Goal: Navigation & Orientation: Understand site structure

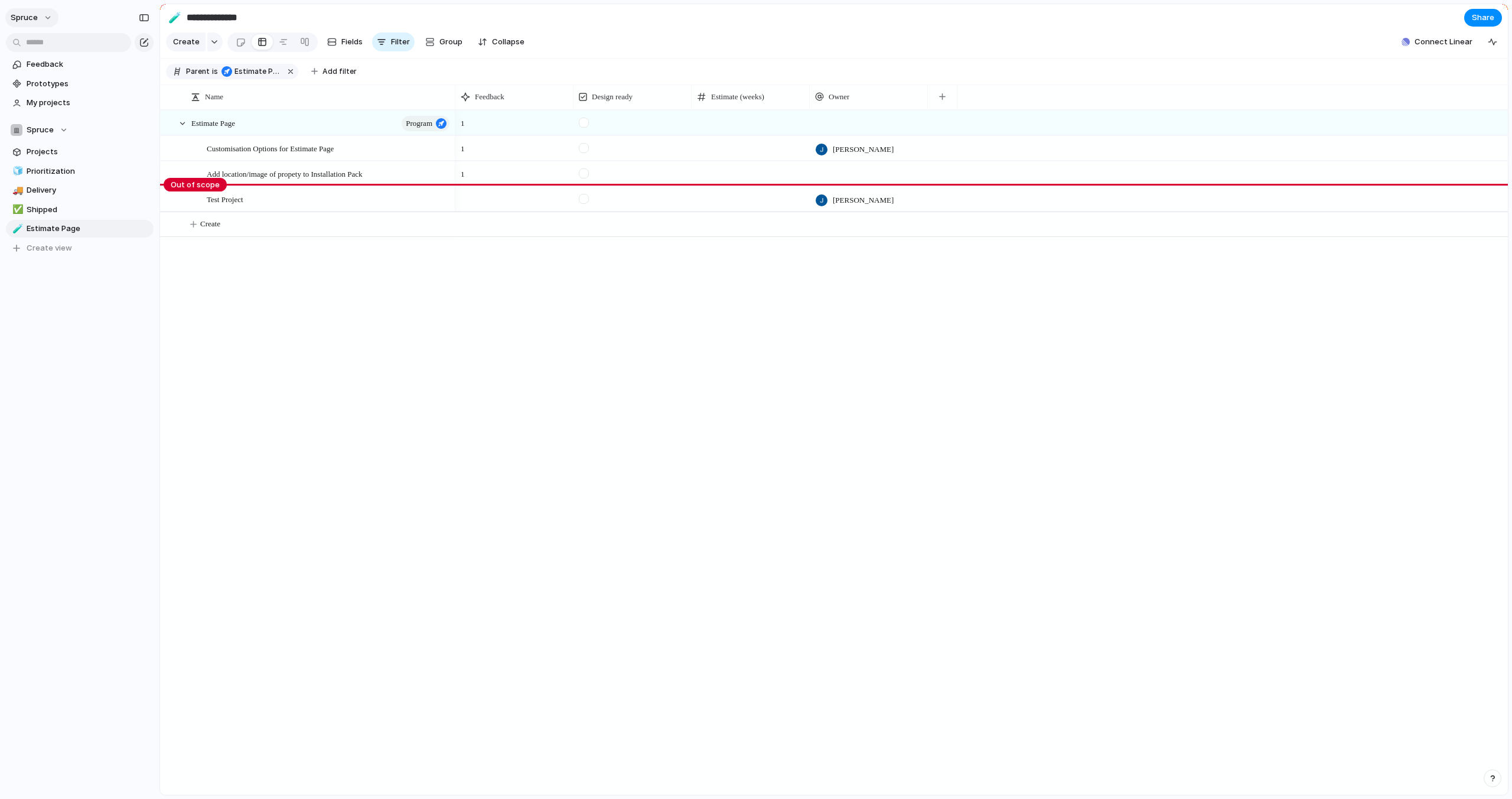
click at [31, 21] on span "Spruce" at bounding box center [24, 18] width 27 height 12
click at [41, 45] on span "Settings" at bounding box center [43, 45] width 33 height 12
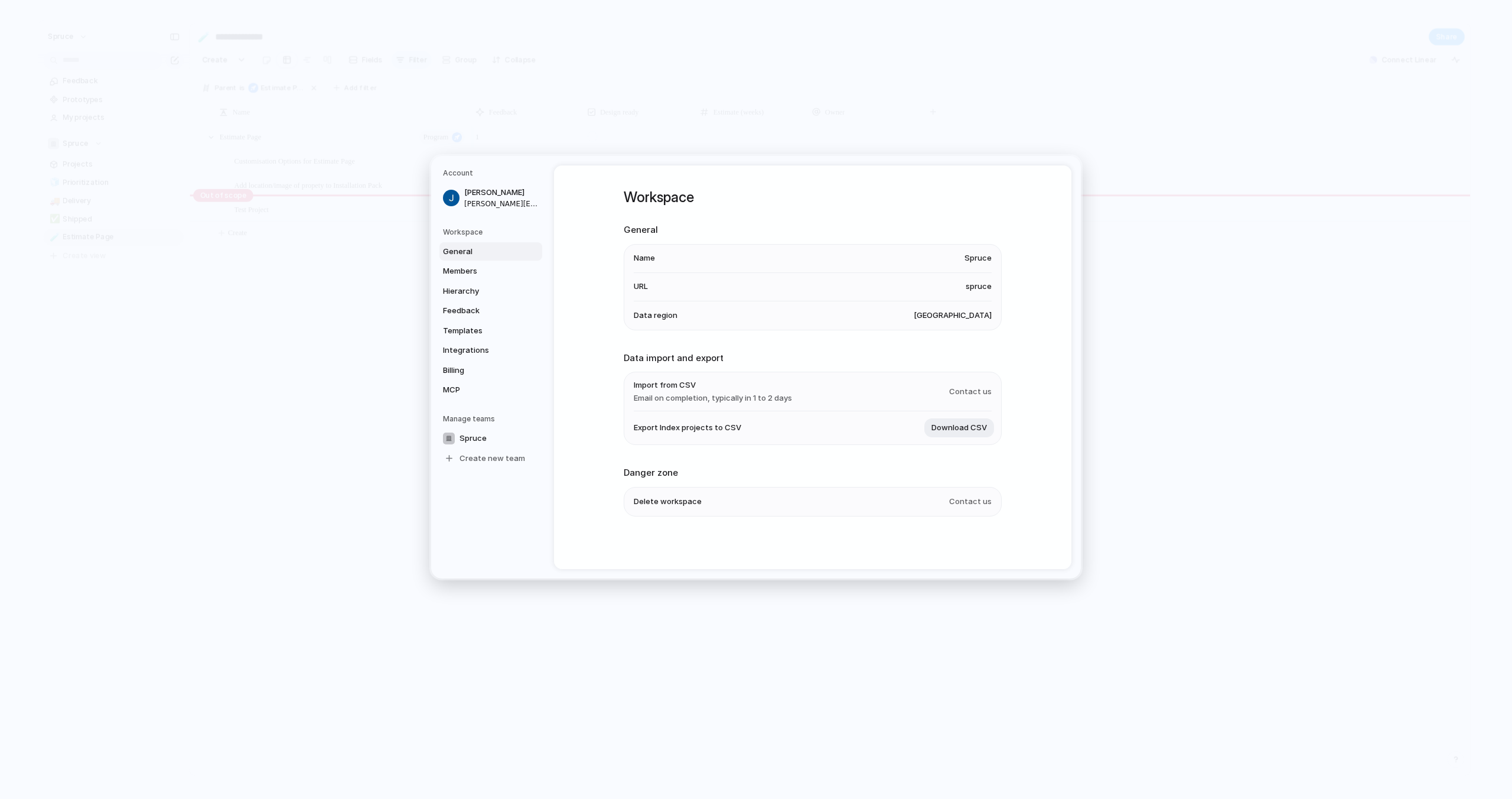
click at [617, 323] on div "Workspace General Name Spruce URL spruce Data region [GEOGRAPHIC_DATA] Data imp…" at bounding box center [813, 367] width 518 height 404
click at [476, 271] on span "Members" at bounding box center [481, 271] width 76 height 12
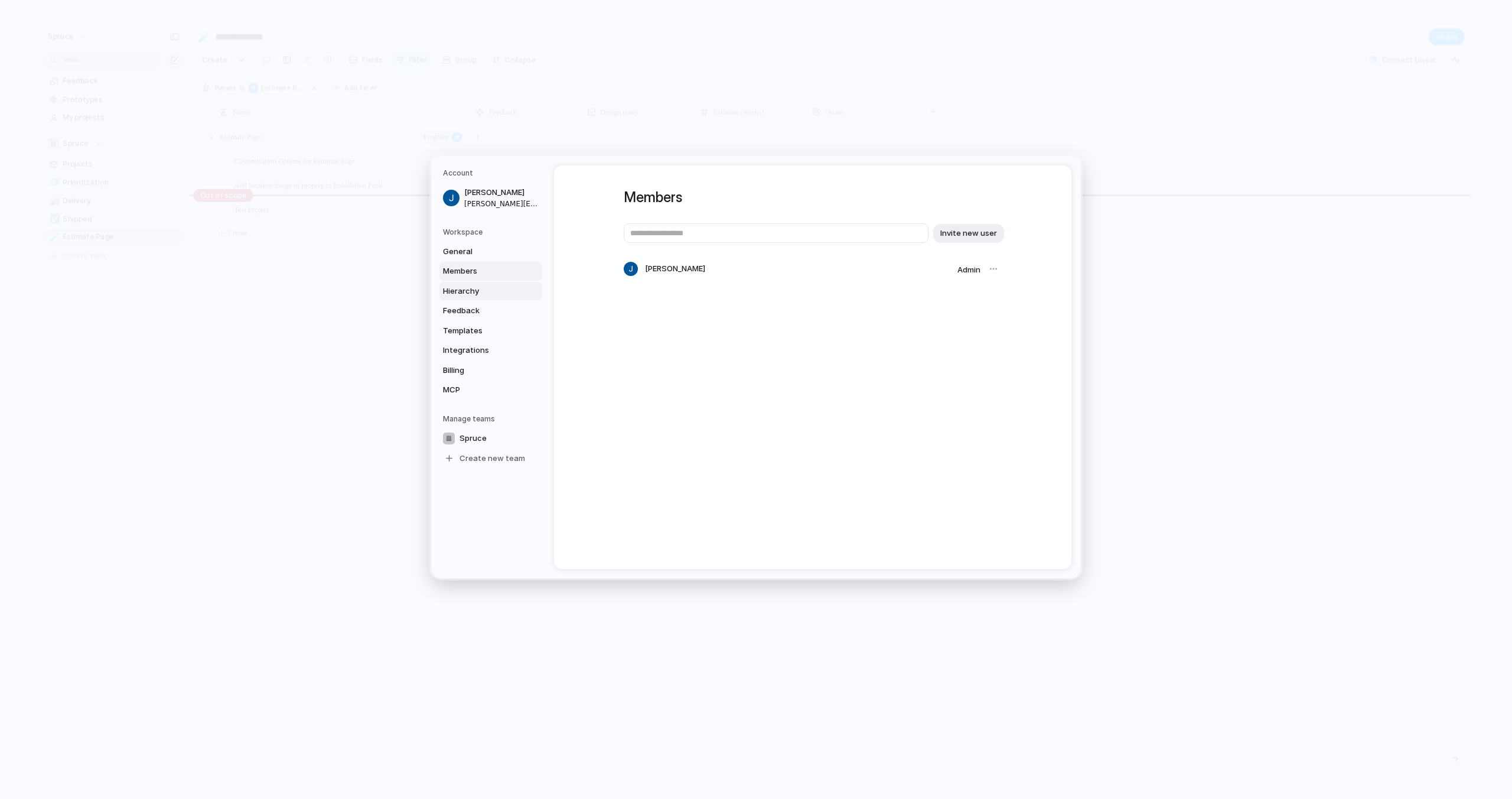
click at [474, 295] on span "Hierarchy" at bounding box center [481, 291] width 76 height 12
type input "*******"
type input "**********"
click at [474, 308] on span "Feedback" at bounding box center [481, 311] width 76 height 12
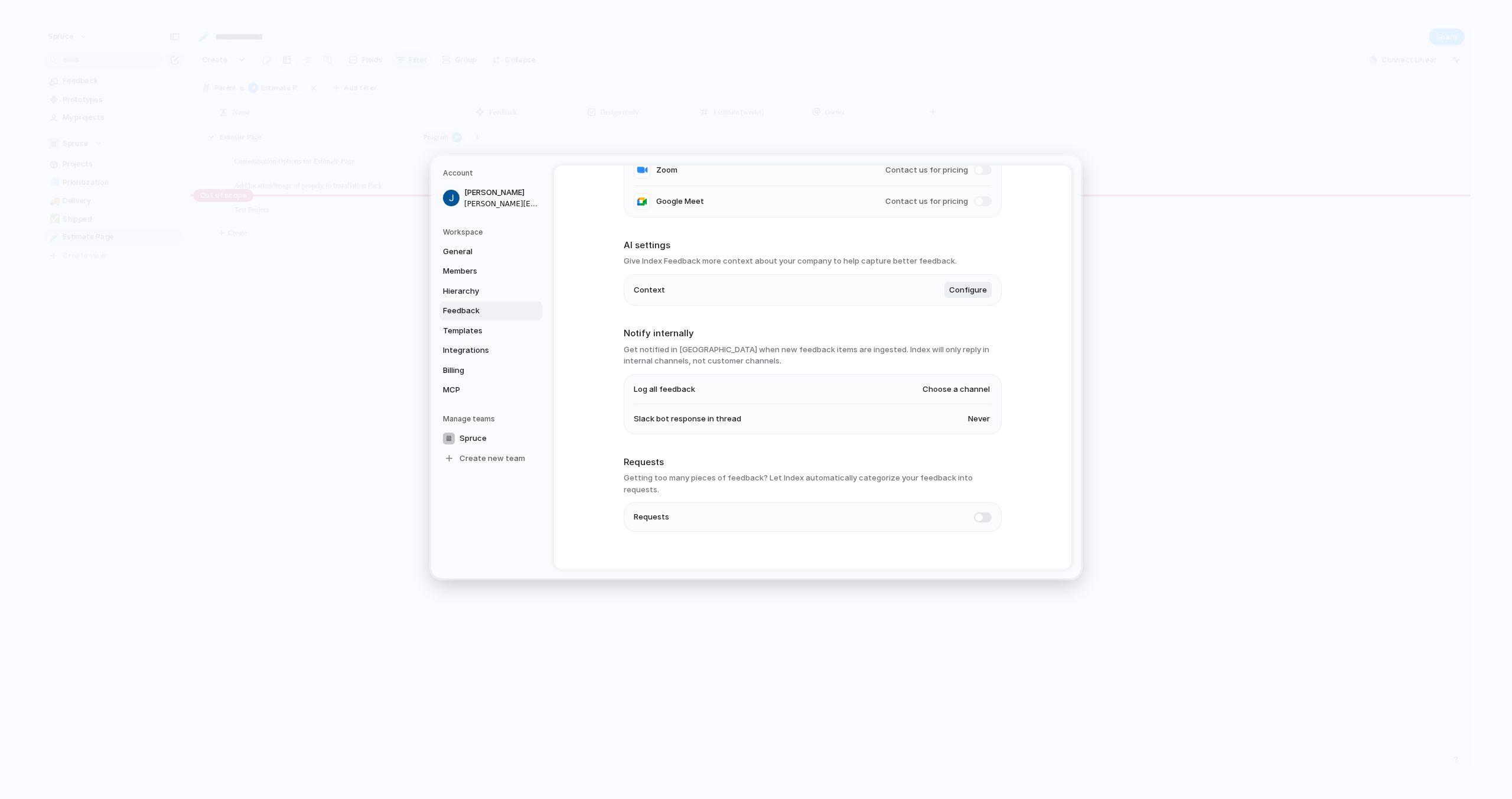
scroll to position [203, 0]
click at [484, 331] on span "Templates" at bounding box center [481, 331] width 76 height 12
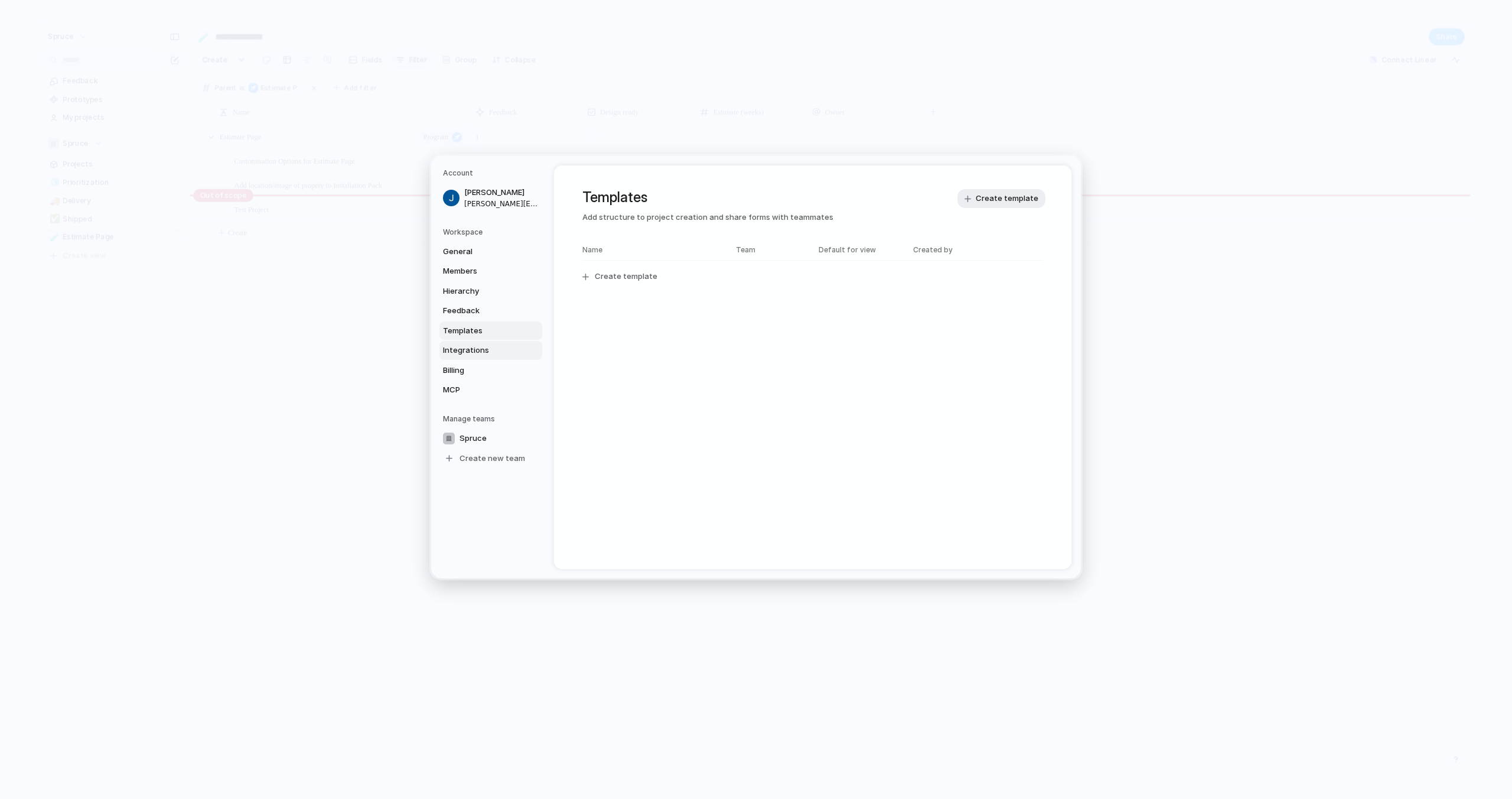
click at [476, 353] on span "Integrations" at bounding box center [481, 350] width 76 height 12
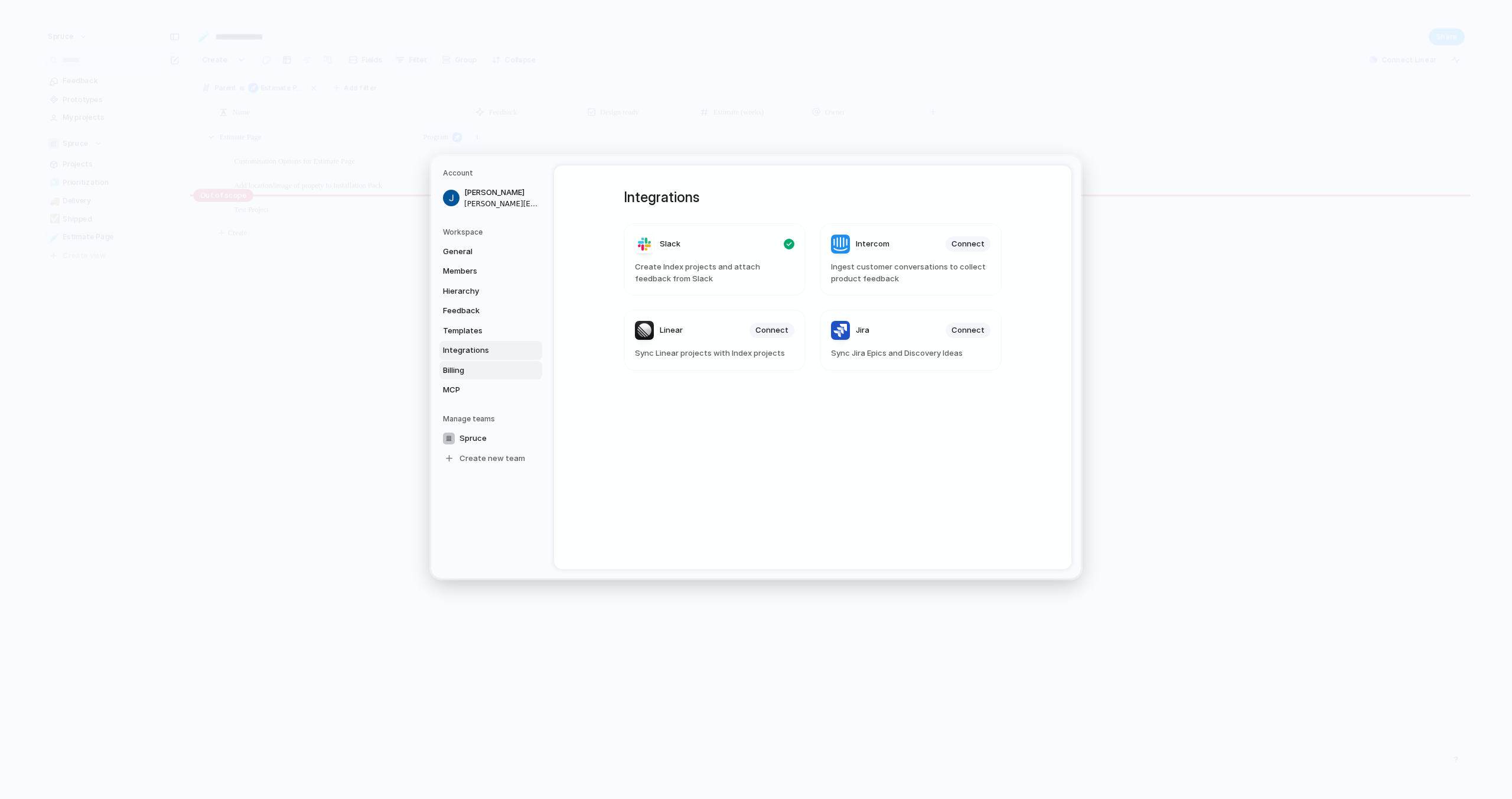
click at [472, 366] on span "Billing" at bounding box center [481, 371] width 76 height 12
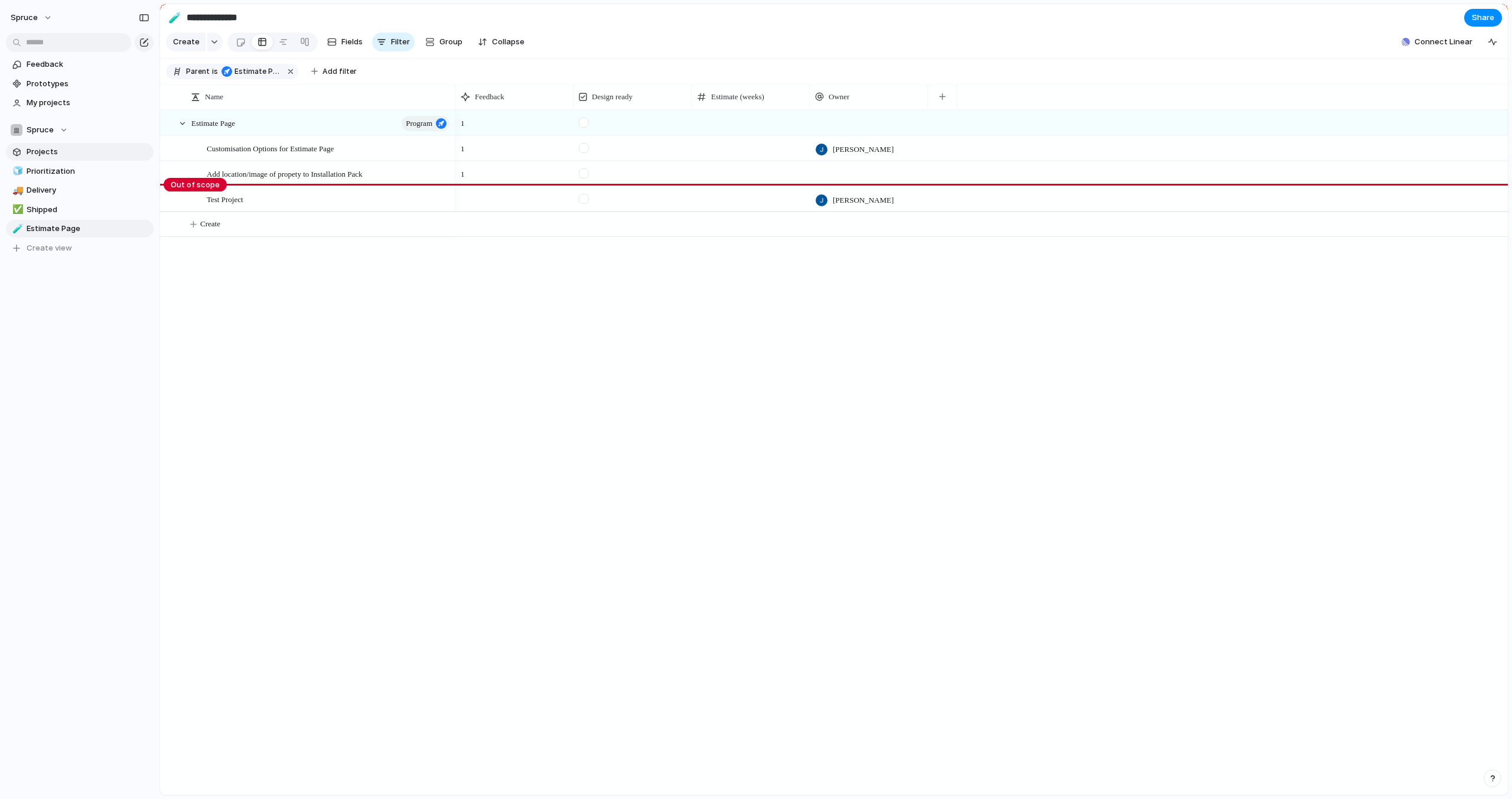
click at [46, 151] on span "Projects" at bounding box center [88, 152] width 123 height 12
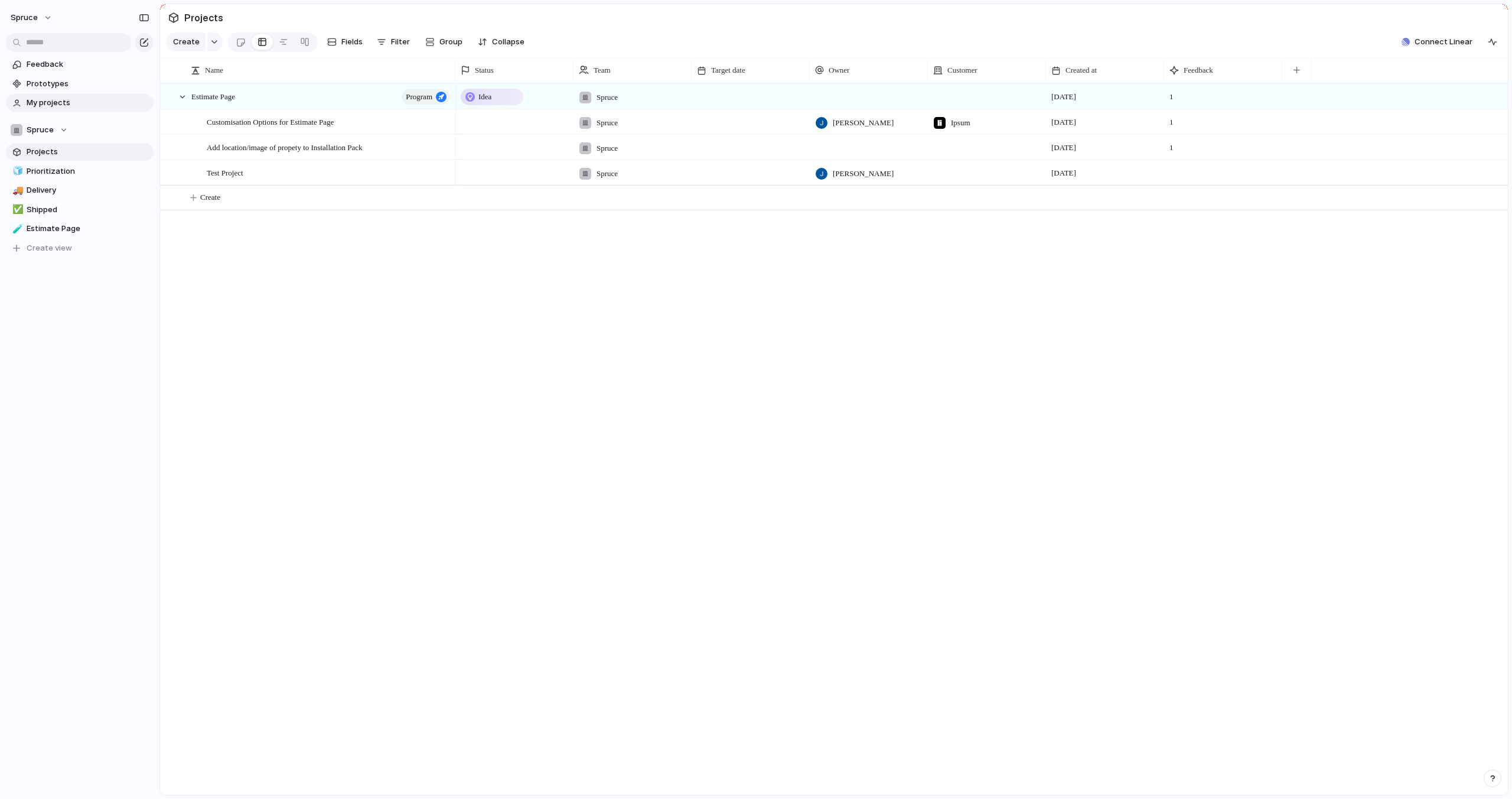
click at [74, 104] on span "My projects" at bounding box center [88, 103] width 123 height 12
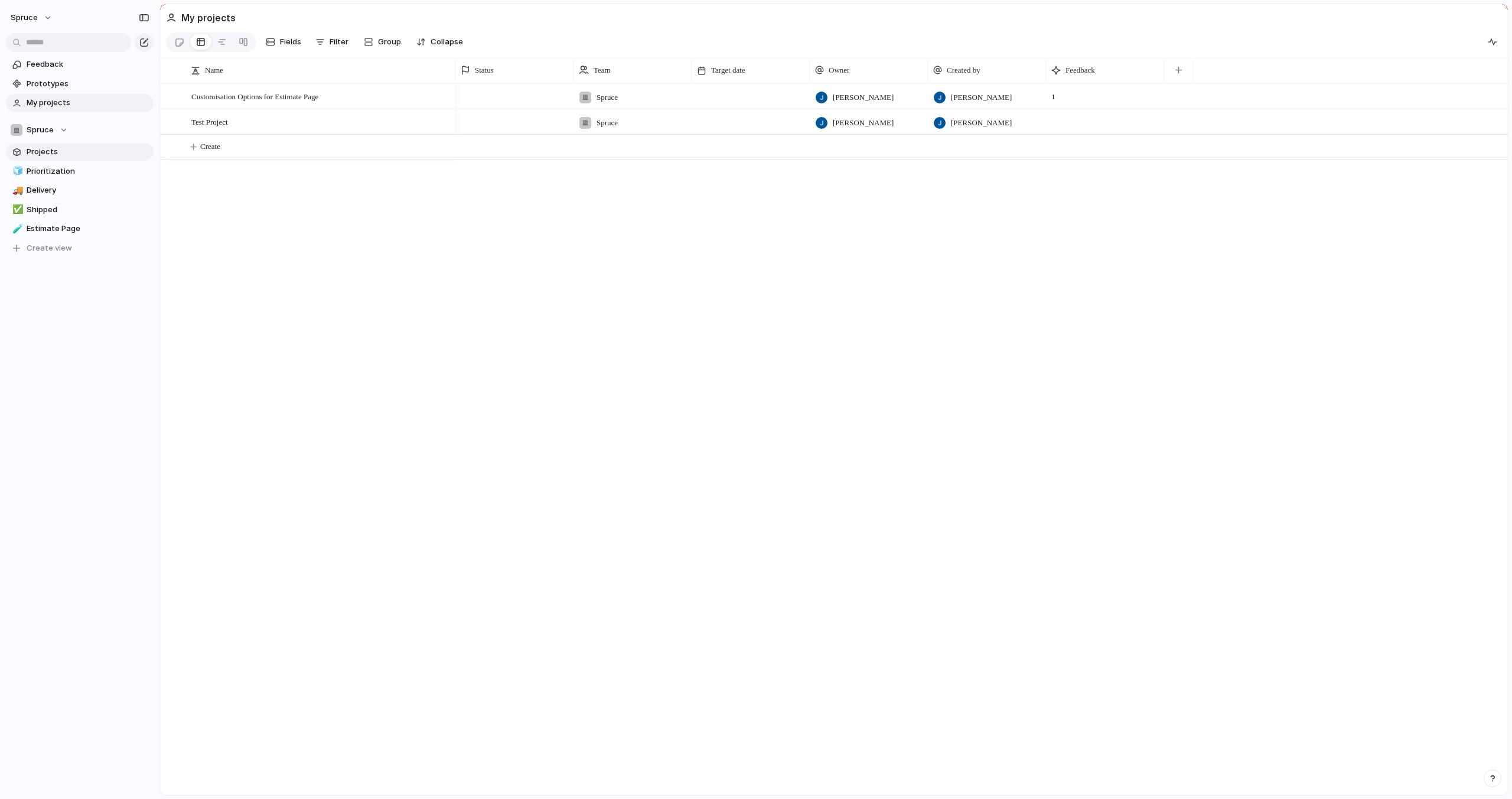
click at [69, 154] on span "Projects" at bounding box center [88, 152] width 123 height 12
